Goal: Task Accomplishment & Management: Manage account settings

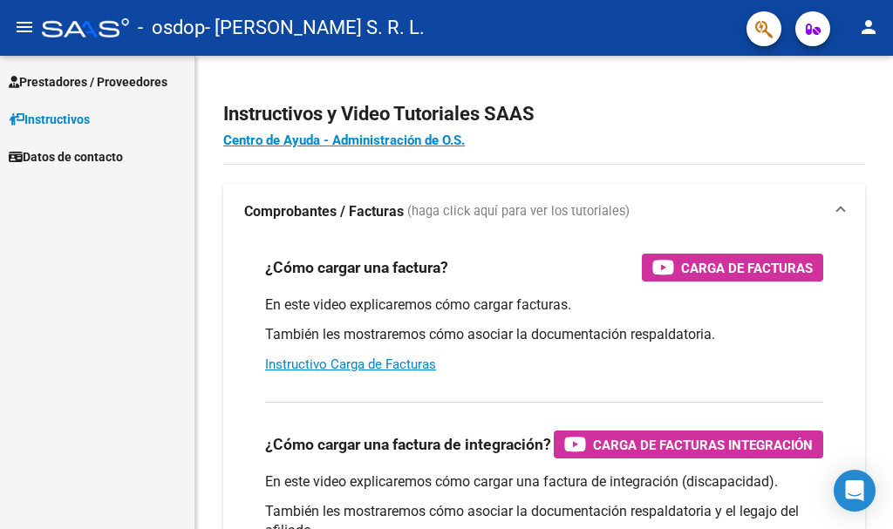
click at [24, 23] on mat-icon "menu" at bounding box center [24, 27] width 21 height 21
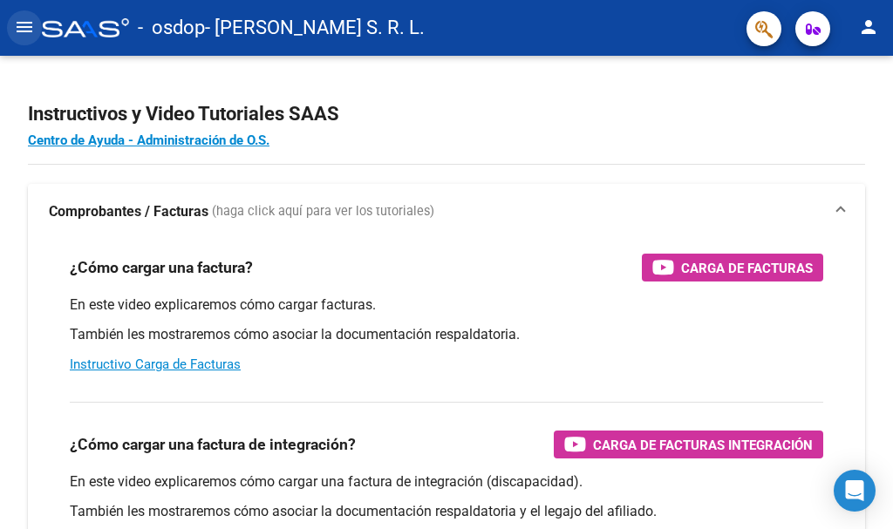
click at [24, 23] on mat-icon "menu" at bounding box center [24, 27] width 21 height 21
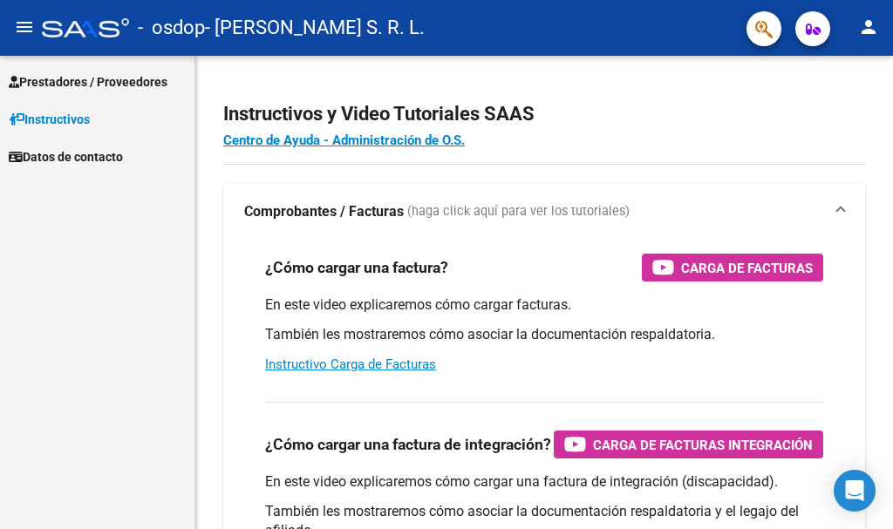
click at [871, 24] on mat-icon "person" at bounding box center [868, 27] width 21 height 21
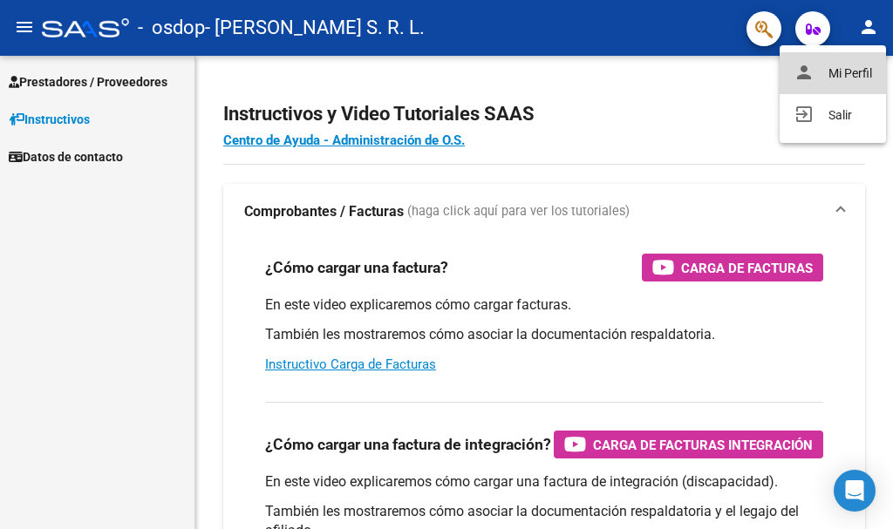
click at [830, 70] on button "person Mi Perfil" at bounding box center [833, 73] width 106 height 42
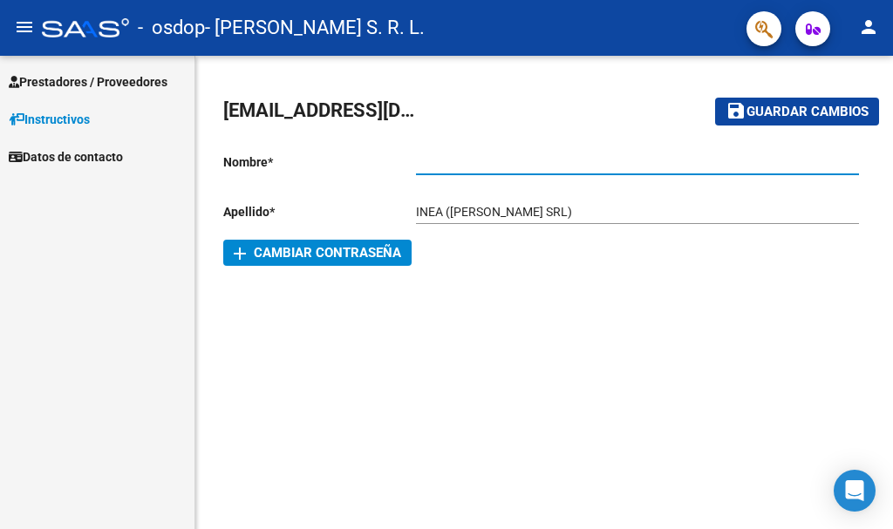
click at [502, 167] on input "Ingresar nombre" at bounding box center [637, 162] width 443 height 15
click at [438, 210] on input "INEA ([PERSON_NAME] SRL)" at bounding box center [637, 212] width 443 height 15
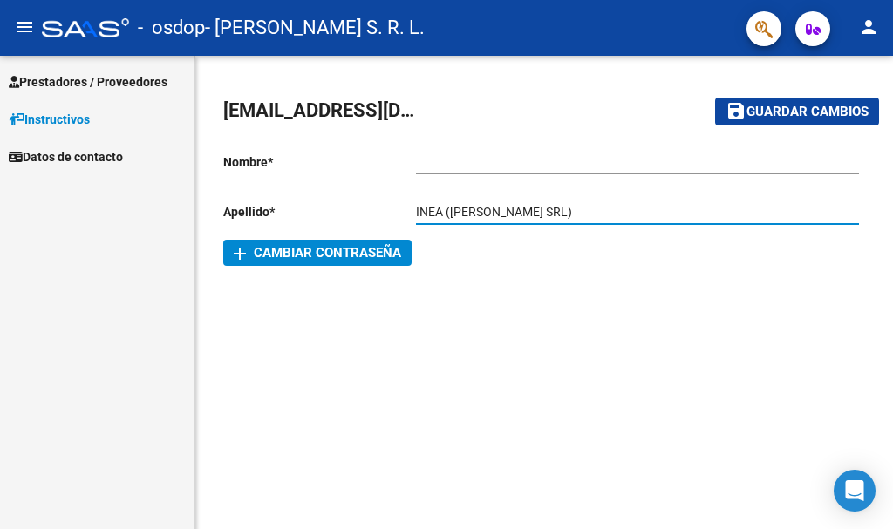
drag, startPoint x: 442, startPoint y: 210, endPoint x: 411, endPoint y: 210, distance: 31.4
click at [411, 210] on app-form-text-field "Apellido * INEA ([PERSON_NAME] SRL) Ingresar apellido" at bounding box center [541, 212] width 636 height 14
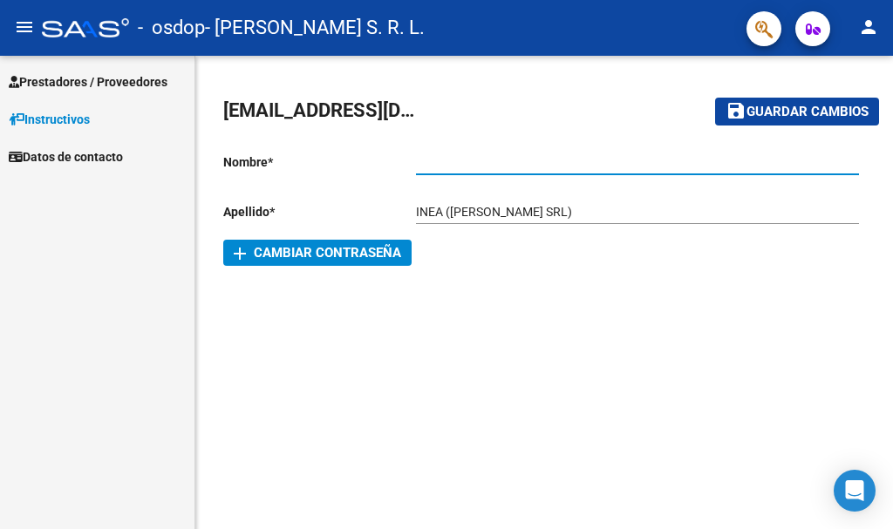
click at [445, 166] on input "Ingresar nombre" at bounding box center [637, 162] width 443 height 15
paste input "INEA"
type input "INEA"
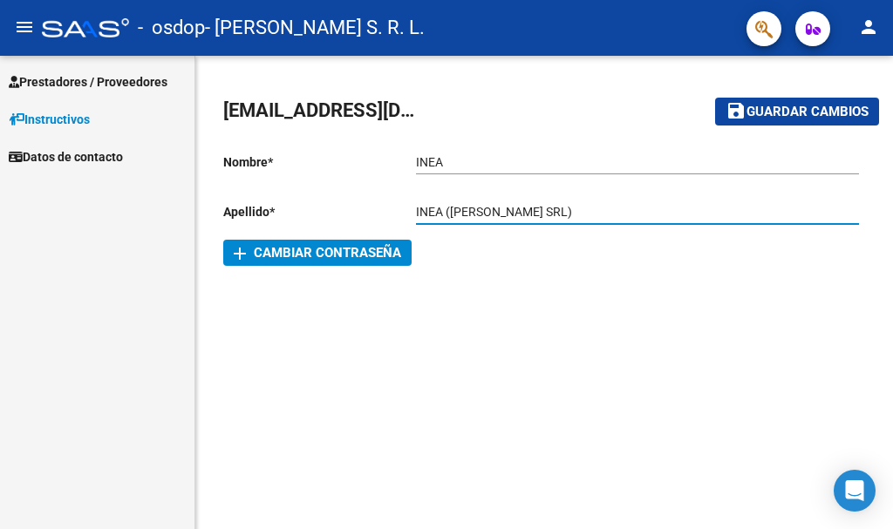
drag, startPoint x: 447, startPoint y: 212, endPoint x: 378, endPoint y: 204, distance: 70.2
click at [378, 205] on app-form-text-field "Apellido * INEA ([PERSON_NAME] SRL) Ingresar apellido" at bounding box center [541, 212] width 636 height 14
type input "([PERSON_NAME] SRL)"
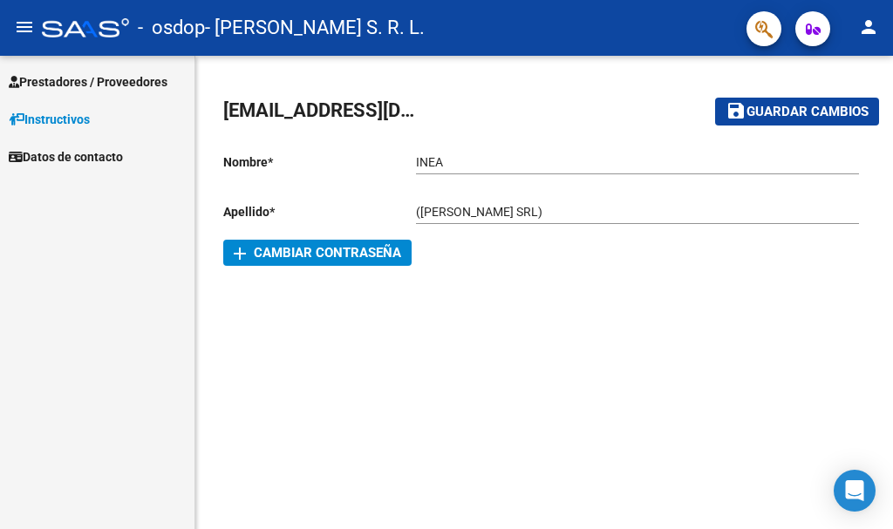
click at [506, 301] on div "[EMAIL_ADDRESS][DOMAIN_NAME] save Guardar cambios Nombre * INEA Ingresar nombre…" at bounding box center [544, 182] width 698 height 252
click at [66, 84] on span "Prestadores / Proveedores" at bounding box center [88, 81] width 159 height 19
